Goal: Find specific page/section: Find specific page/section

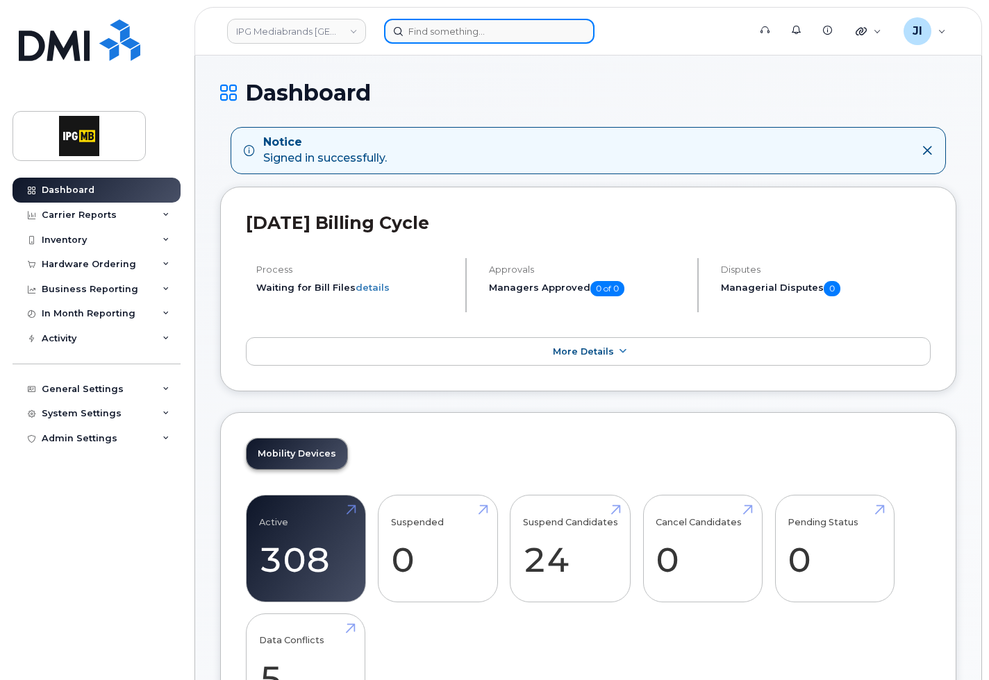
click at [435, 32] on input at bounding box center [489, 31] width 210 height 25
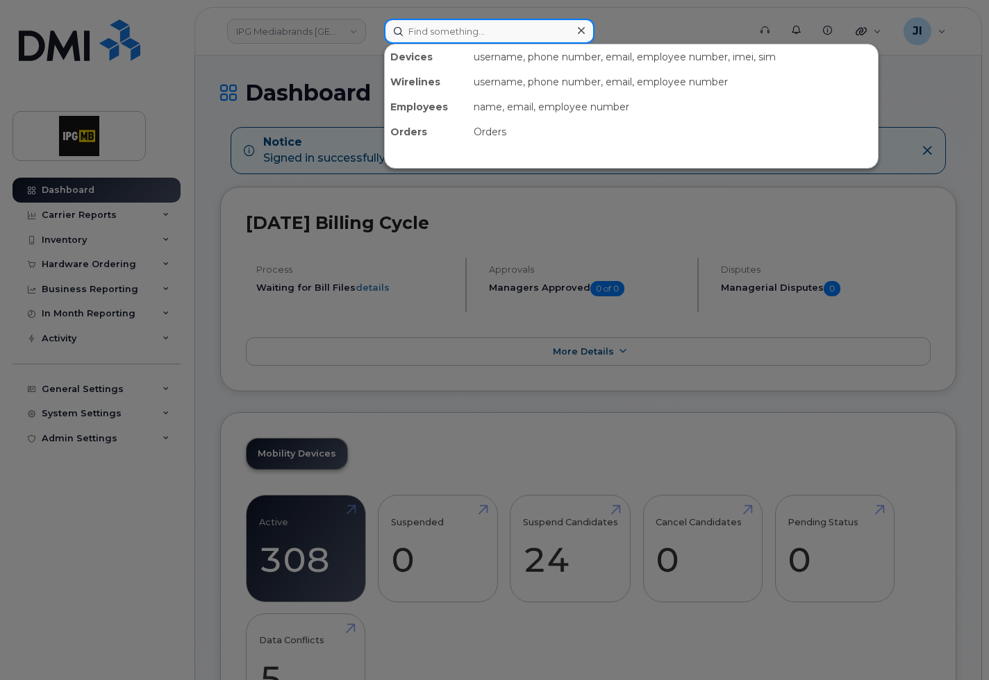
paste input "Celine"
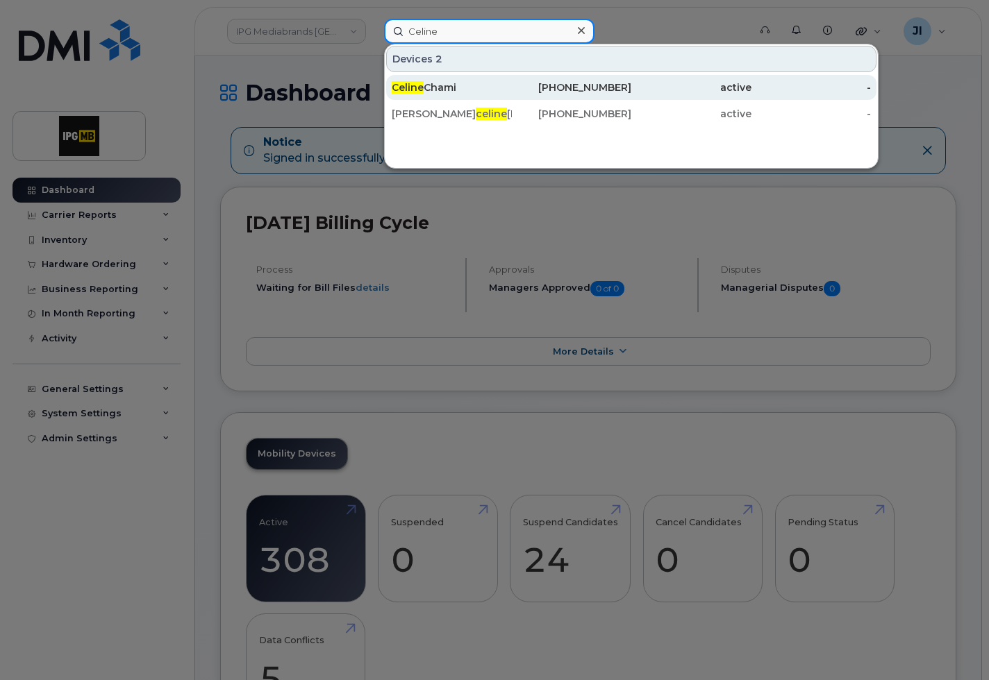
type input "Celine"
click at [439, 87] on div "[PERSON_NAME]" at bounding box center [452, 88] width 120 height 14
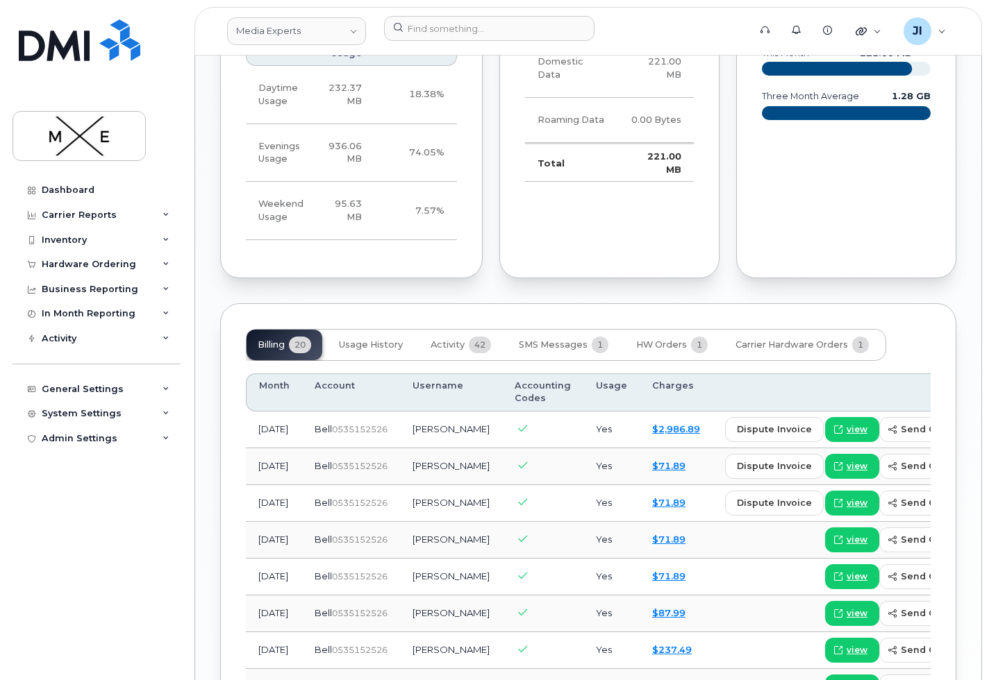
scroll to position [946, 0]
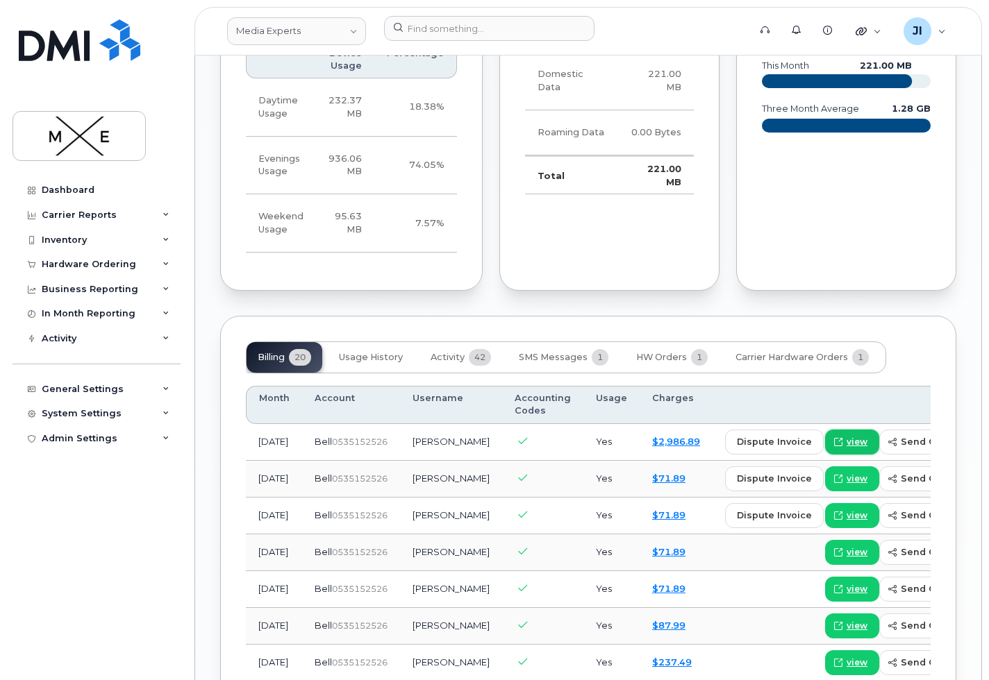
click at [846, 448] on span "view" at bounding box center [856, 442] width 21 height 12
